Goal: Check status: Check status

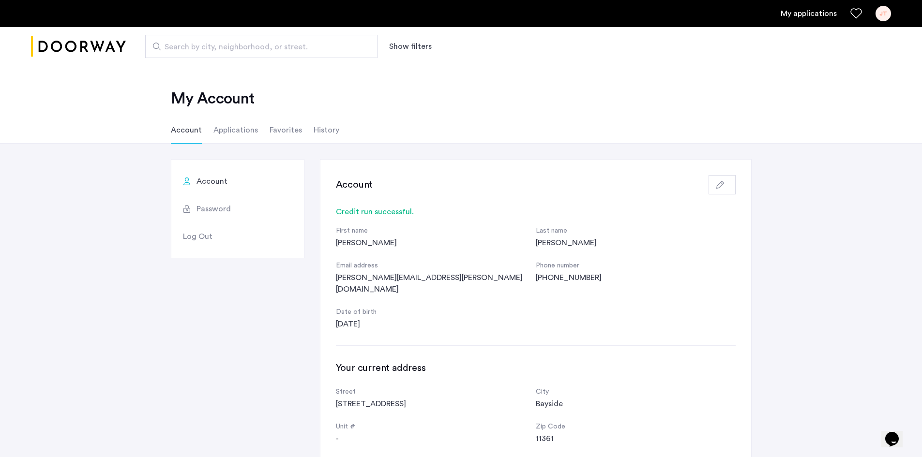
click at [244, 127] on li "Applications" at bounding box center [235, 130] width 45 height 27
